Goal: Transaction & Acquisition: Book appointment/travel/reservation

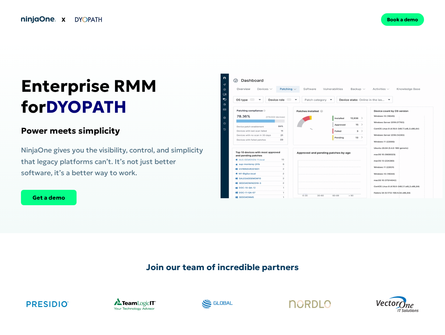
click at [222, 20] on div "X Book a demo" at bounding box center [222, 19] width 445 height 39
click at [120, 20] on div "X" at bounding box center [120, 20] width 199 height 28
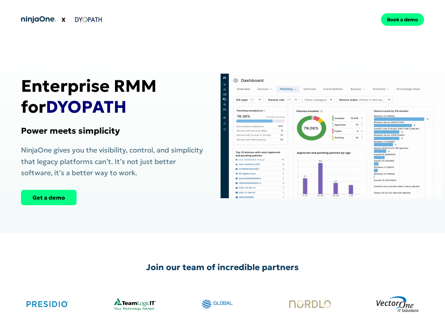
click at [325, 20] on div "Book a demo" at bounding box center [324, 19] width 199 height 13
click at [114, 136] on div "Enterprise RMM for DYOPATH Power meets simplicity NinjaOne gives you the visibi…" at bounding box center [113, 136] width 185 height 138
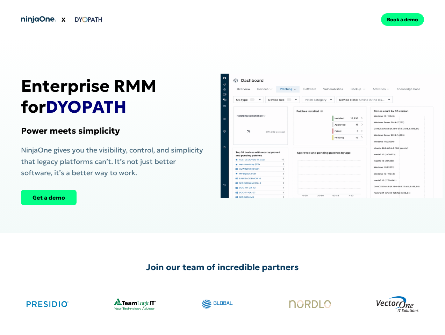
click at [114, 198] on div "Get a demo" at bounding box center [113, 197] width 185 height 15
click at [332, 136] on img at bounding box center [331, 136] width 222 height 138
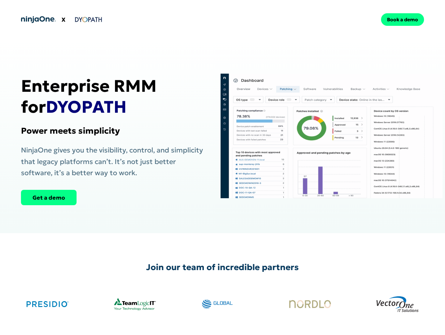
click at [222, 284] on div "Join our team of incredible partners" at bounding box center [222, 292] width 445 height 119
click at [222, 305] on img at bounding box center [223, 305] width 42 height 28
